Goal: Transaction & Acquisition: Purchase product/service

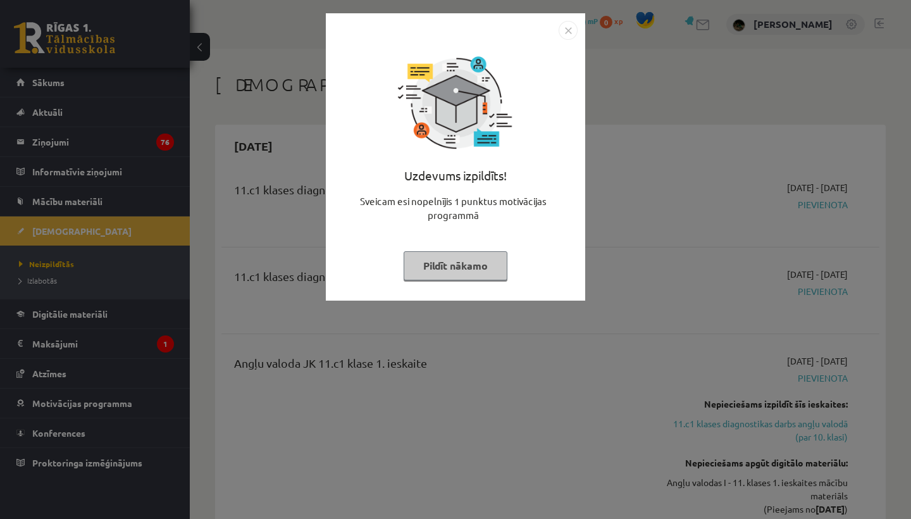
click at [453, 258] on button "Pildīt nākamo" at bounding box center [456, 265] width 104 height 29
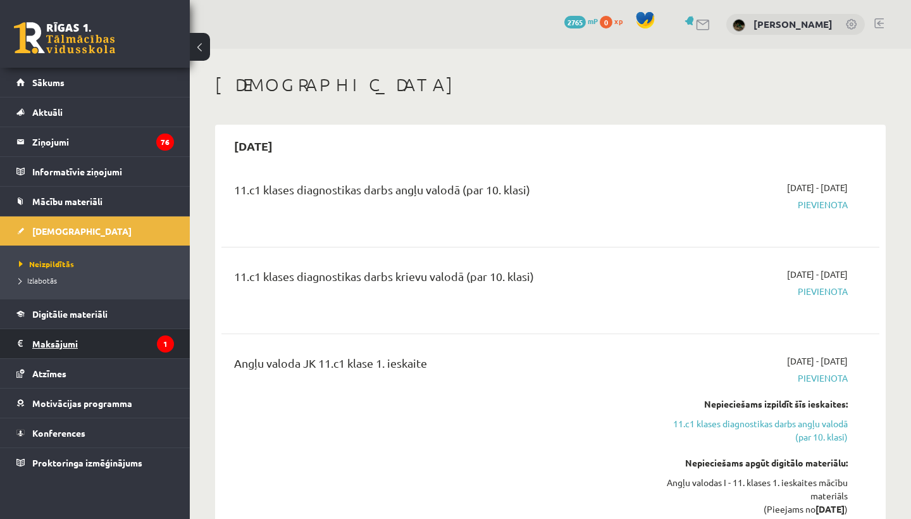
click at [52, 355] on legend "Maksājumi 1" at bounding box center [103, 343] width 142 height 29
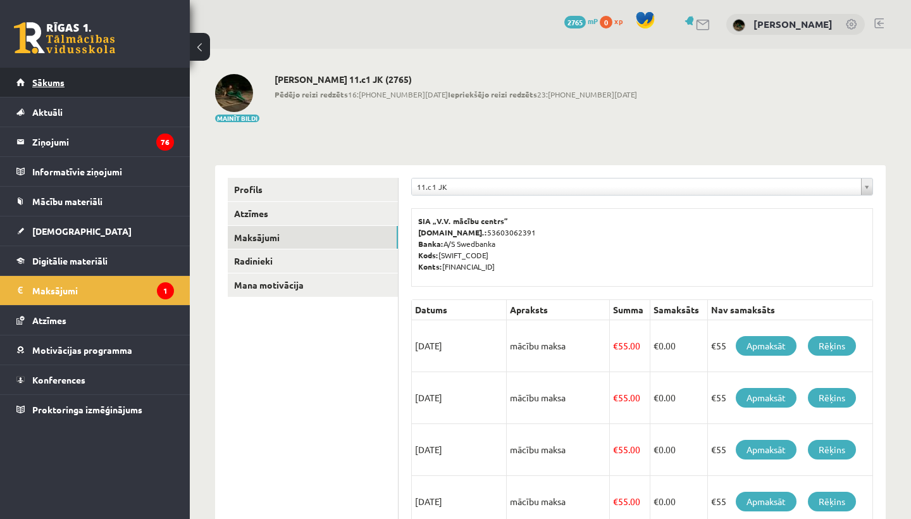
click at [134, 79] on link "Sākums" at bounding box center [95, 82] width 158 height 29
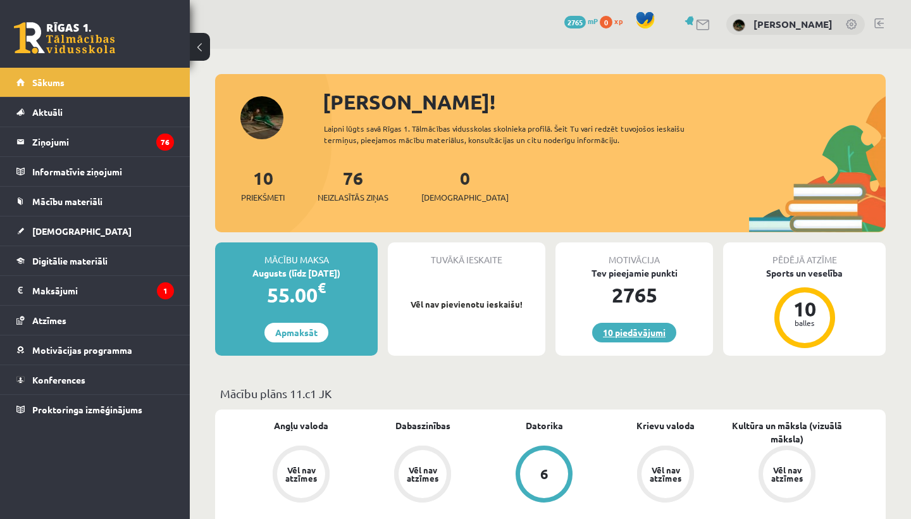
click at [634, 341] on link "10 piedāvājumi" at bounding box center [634, 333] width 84 height 20
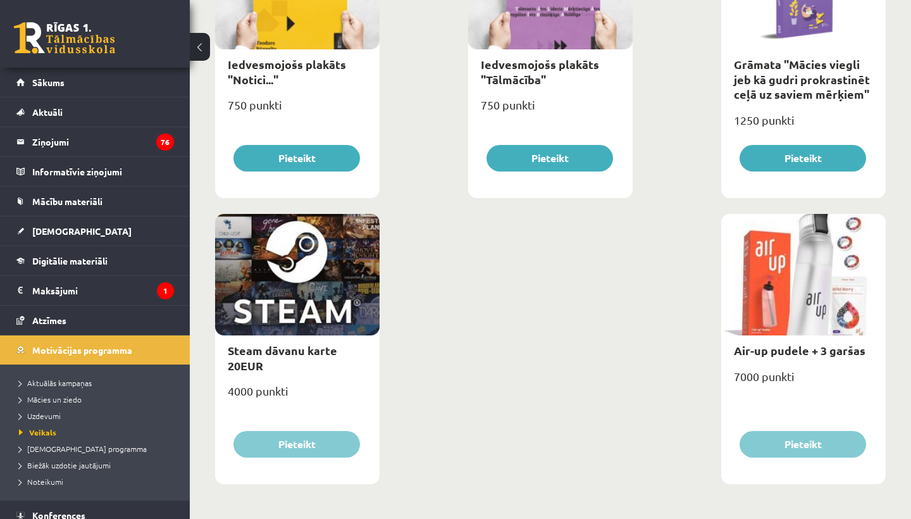
scroll to position [1996, 0]
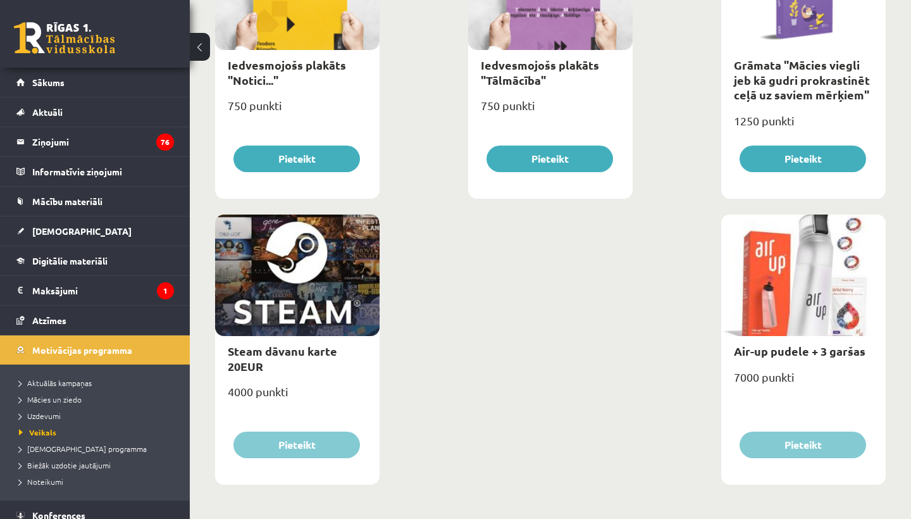
click at [799, 306] on div at bounding box center [803, 274] width 165 height 121
click at [822, 353] on link "Air-up pudele + 3 garšas" at bounding box center [800, 351] width 132 height 15
type input "*"
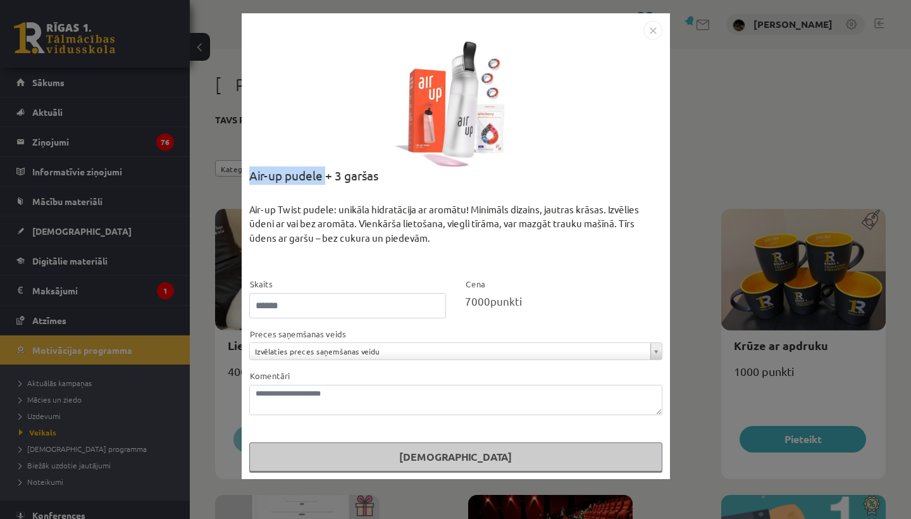
copy div "Air-up pudele"
drag, startPoint x: 248, startPoint y: 180, endPoint x: 324, endPoint y: 180, distance: 75.9
click at [324, 180] on div "**********" at bounding box center [456, 246] width 428 height 466
click at [654, 32] on img "Close" at bounding box center [652, 30] width 19 height 19
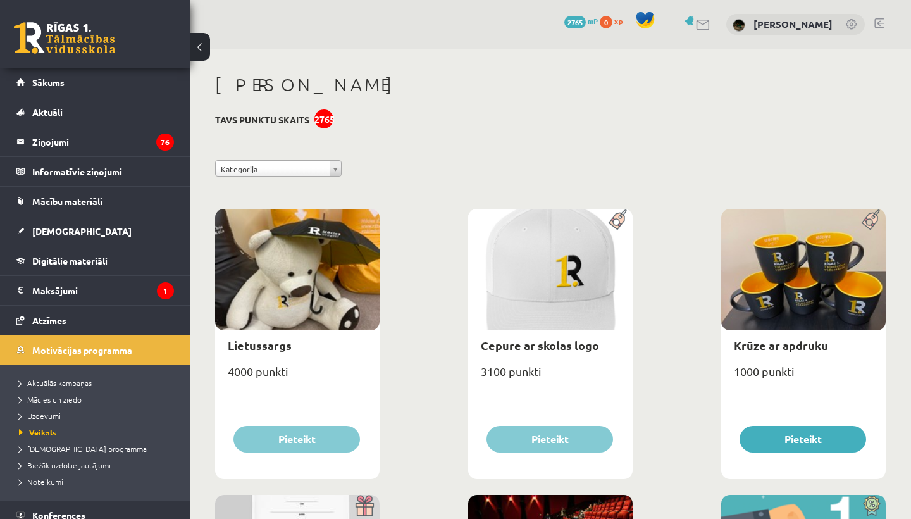
click at [612, 22] on span "0" at bounding box center [606, 22] width 13 height 13
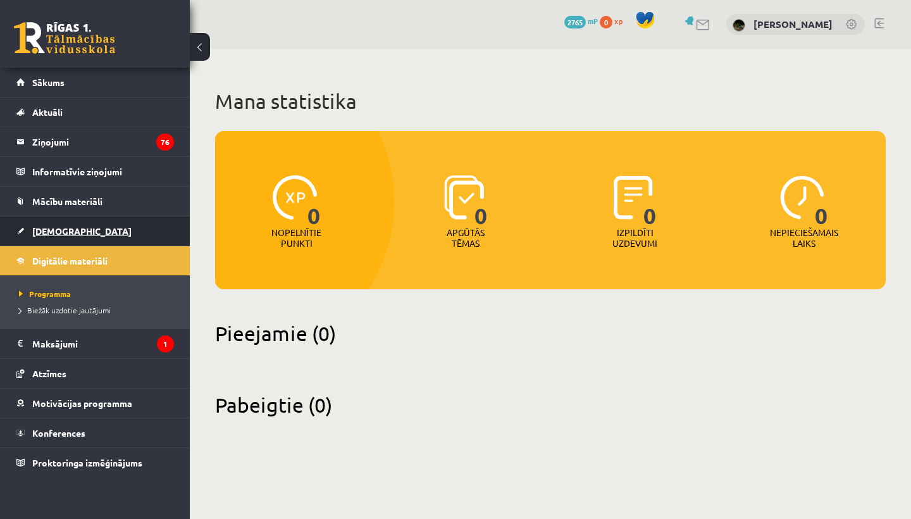
click at [96, 244] on link "[DEMOGRAPHIC_DATA]" at bounding box center [95, 230] width 158 height 29
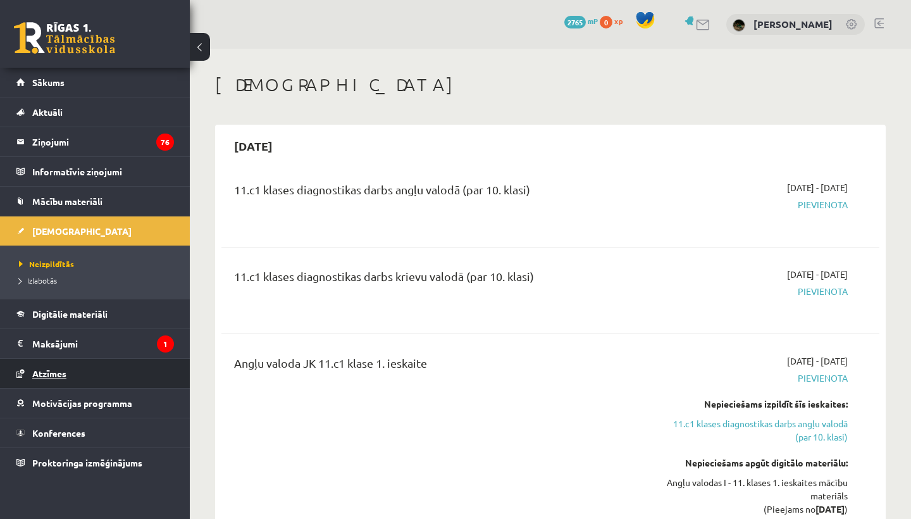
click at [63, 380] on link "Atzīmes" at bounding box center [95, 373] width 158 height 29
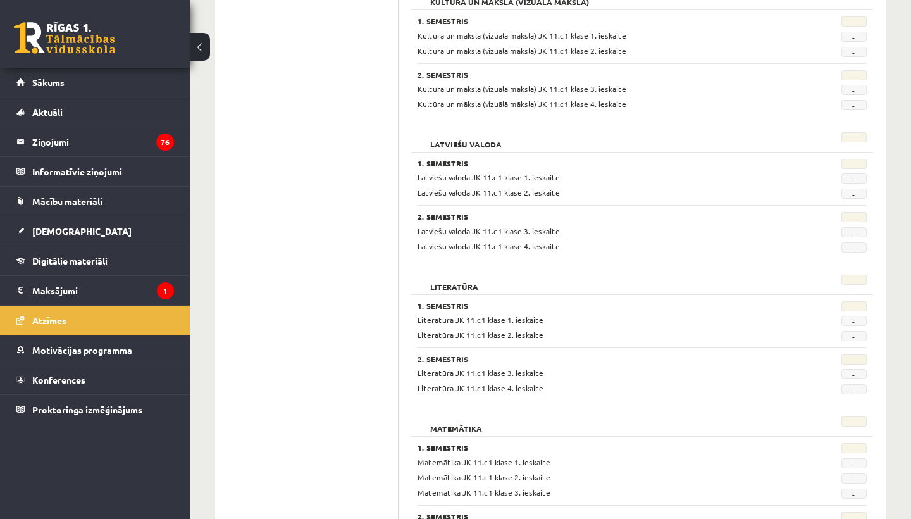
scroll to position [781, 0]
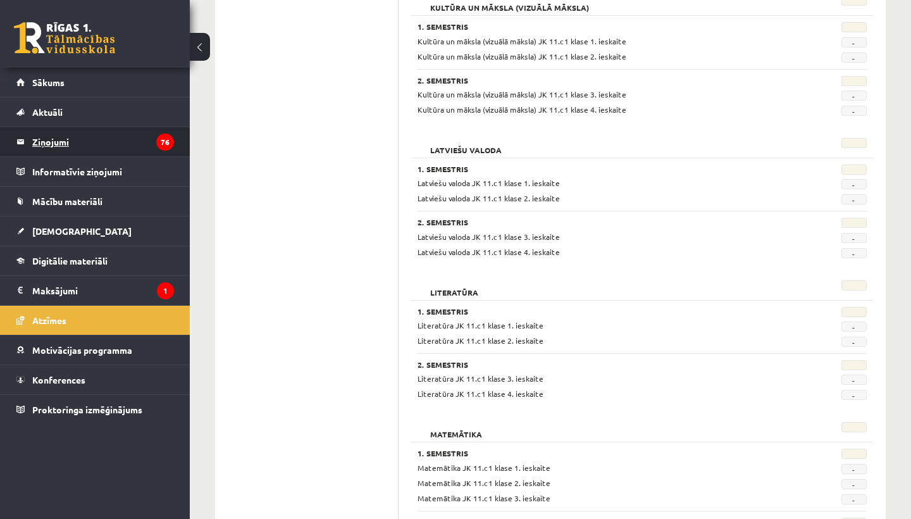
click at [81, 139] on legend "Ziņojumi 76" at bounding box center [103, 141] width 142 height 29
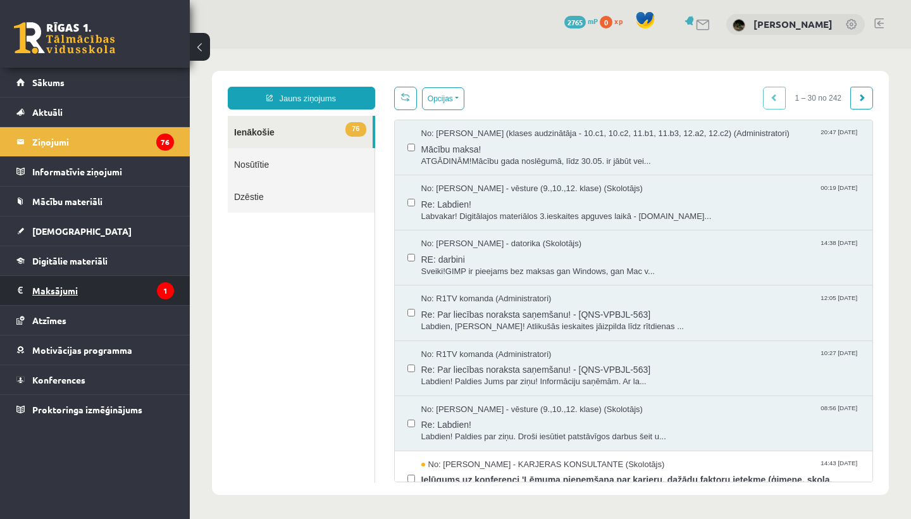
click at [53, 298] on legend "Maksājumi 1" at bounding box center [103, 290] width 142 height 29
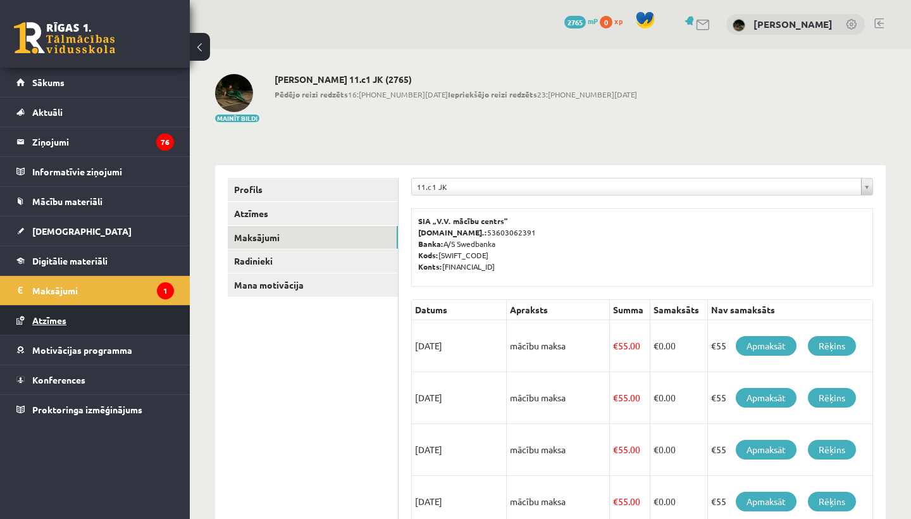
click at [75, 316] on link "Atzīmes" at bounding box center [95, 320] width 158 height 29
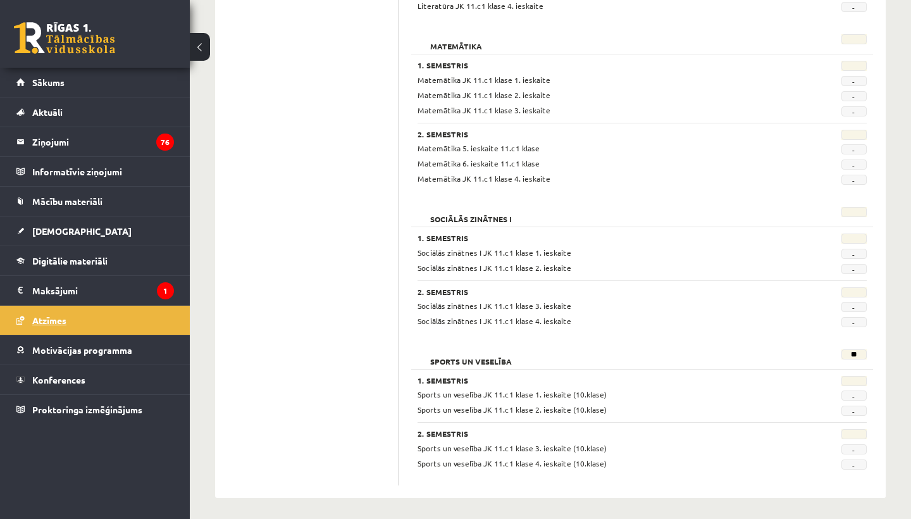
scroll to position [1169, 0]
